Goal: Information Seeking & Learning: Learn about a topic

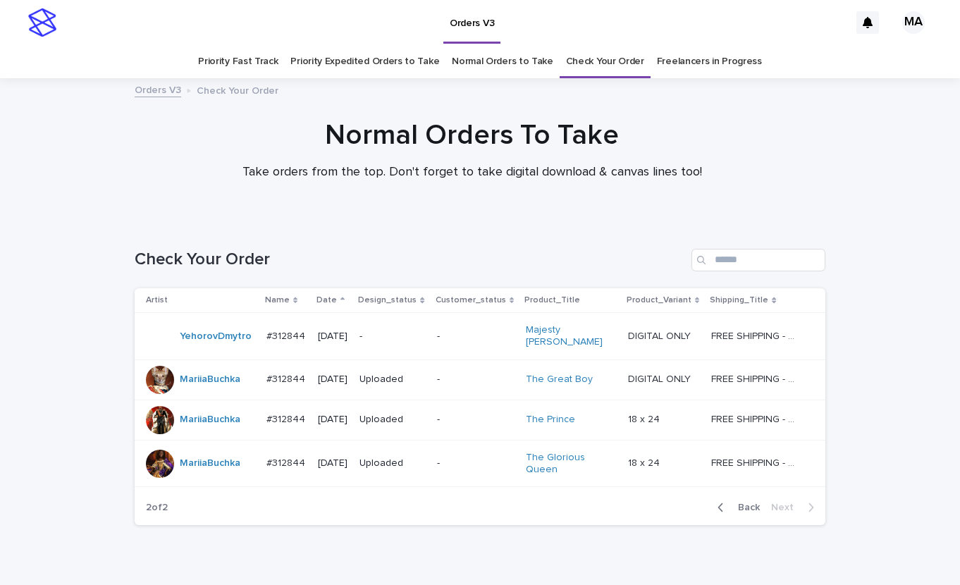
scroll to position [49, 0]
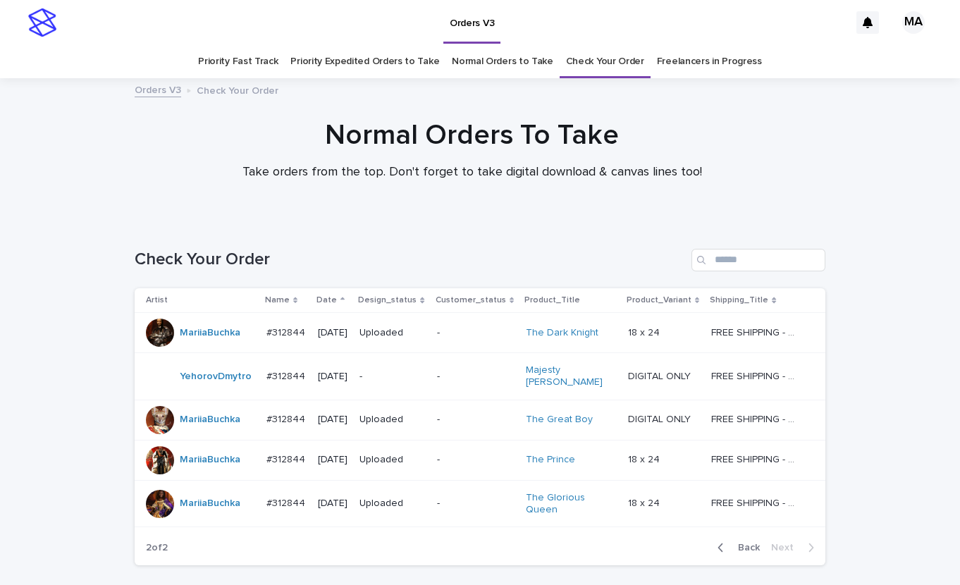
click at [185, 198] on div at bounding box center [472, 149] width 944 height 141
